Goal: Transaction & Acquisition: Download file/media

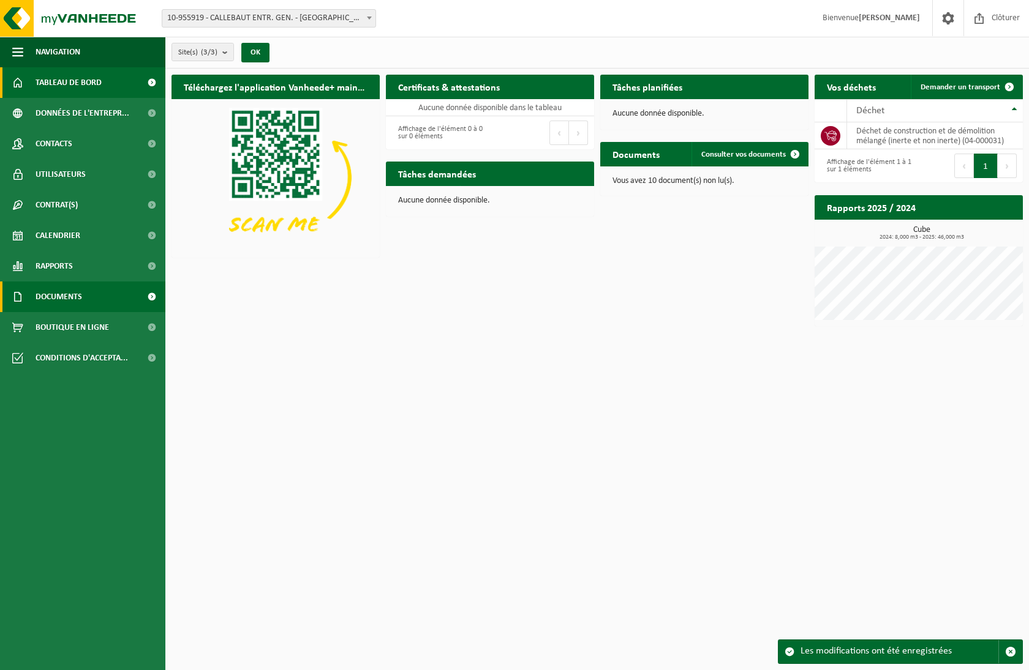
click at [78, 295] on span "Documents" at bounding box center [59, 297] width 47 height 31
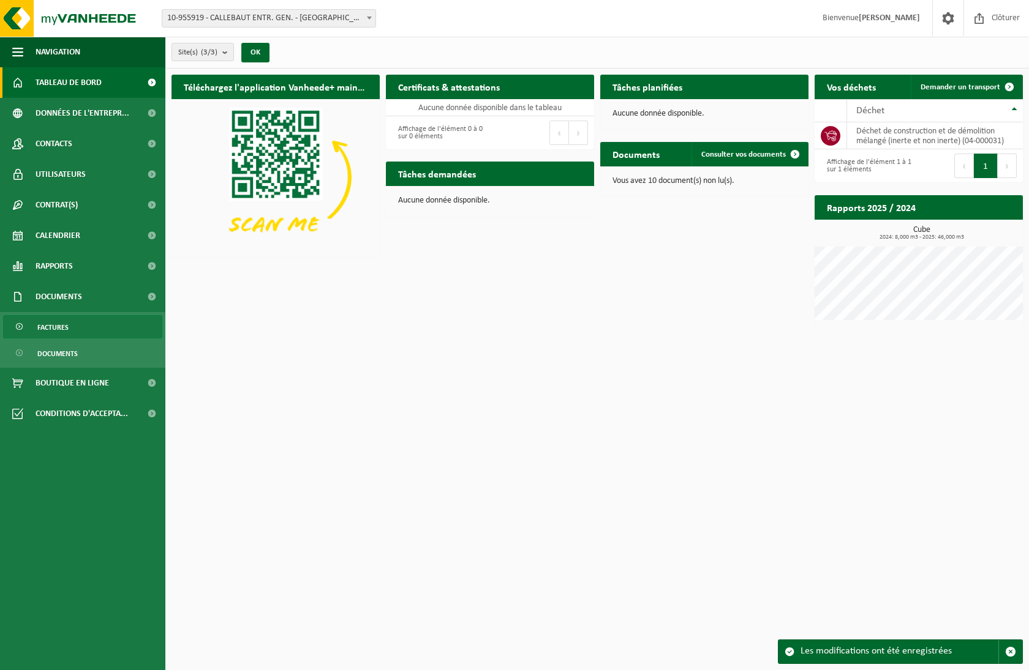
click at [72, 329] on link "Factures" at bounding box center [82, 326] width 159 height 23
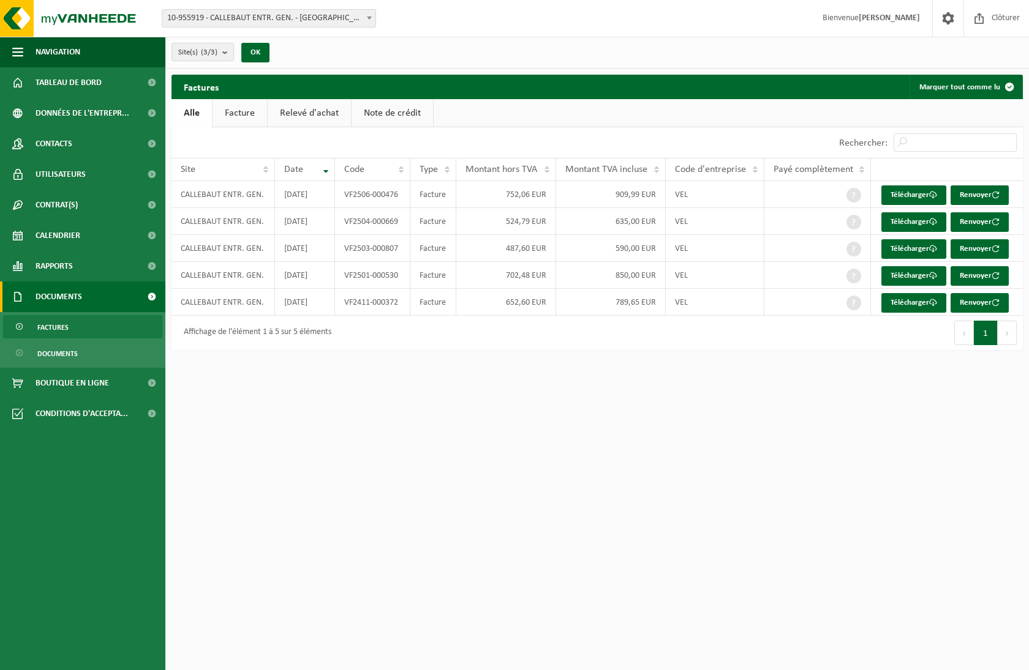
click at [234, 109] on link "Facture" at bounding box center [239, 113] width 54 height 28
click at [181, 113] on link "Alle" at bounding box center [191, 113] width 40 height 28
click at [242, 110] on link "Facture" at bounding box center [239, 113] width 54 height 28
click at [336, 113] on link "Relevé d'achat" at bounding box center [309, 113] width 83 height 28
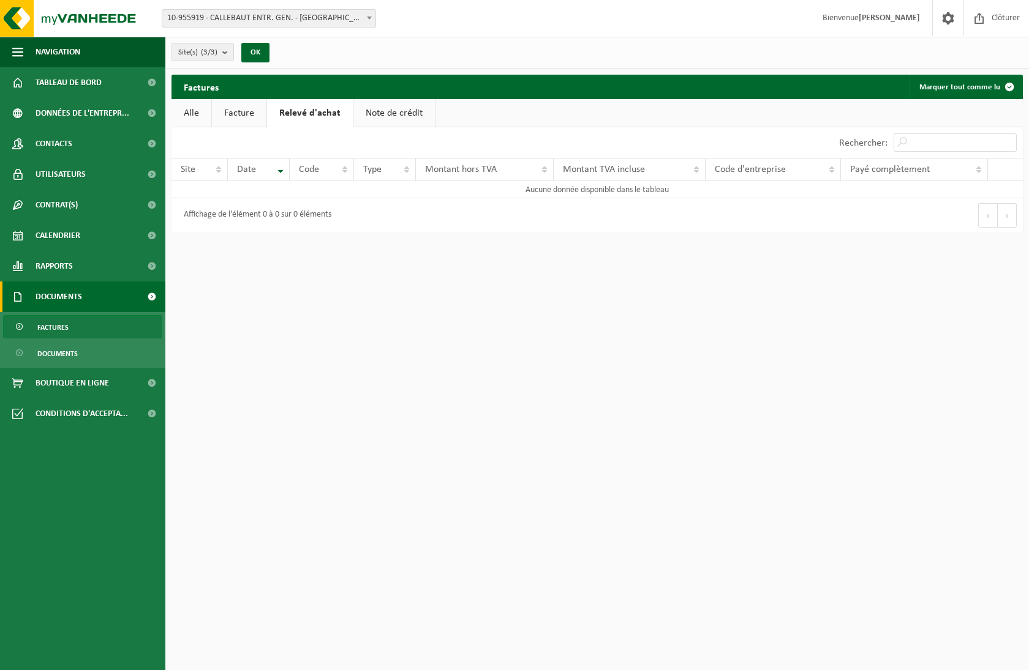
click at [385, 110] on link "Note de crédit" at bounding box center [393, 113] width 81 height 28
click at [238, 111] on link "Facture" at bounding box center [239, 113] width 54 height 28
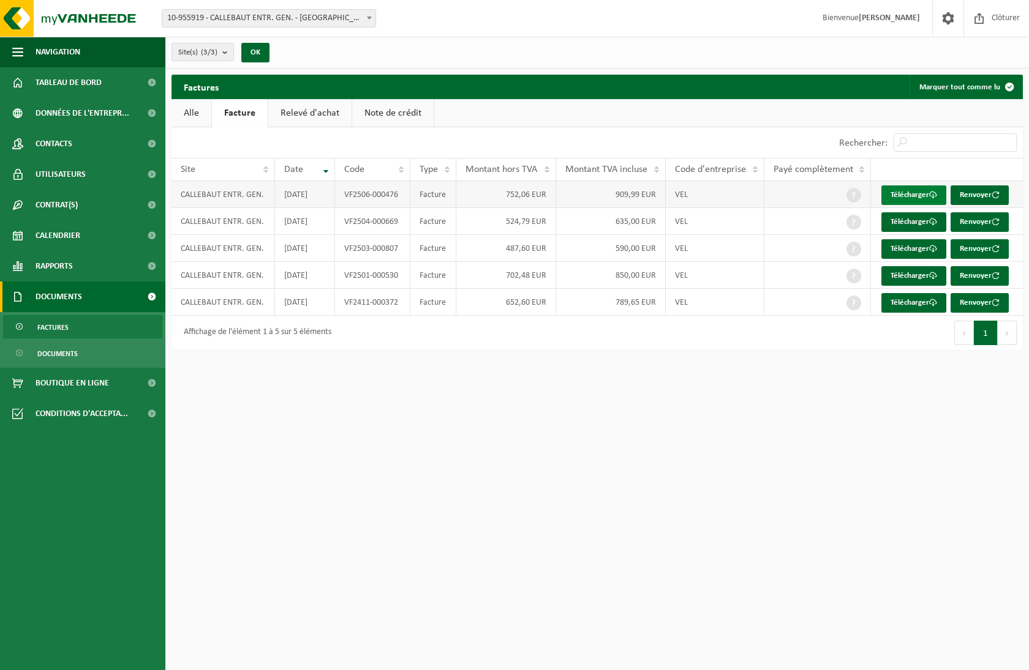
click at [923, 192] on link "Télécharger" at bounding box center [913, 196] width 65 height 20
click at [906, 220] on link "Télécharger" at bounding box center [913, 222] width 65 height 20
click at [906, 250] on link "Télécharger" at bounding box center [913, 249] width 65 height 20
click at [896, 273] on link "Télécharger" at bounding box center [913, 276] width 65 height 20
click at [901, 301] on link "Télécharger" at bounding box center [913, 303] width 65 height 20
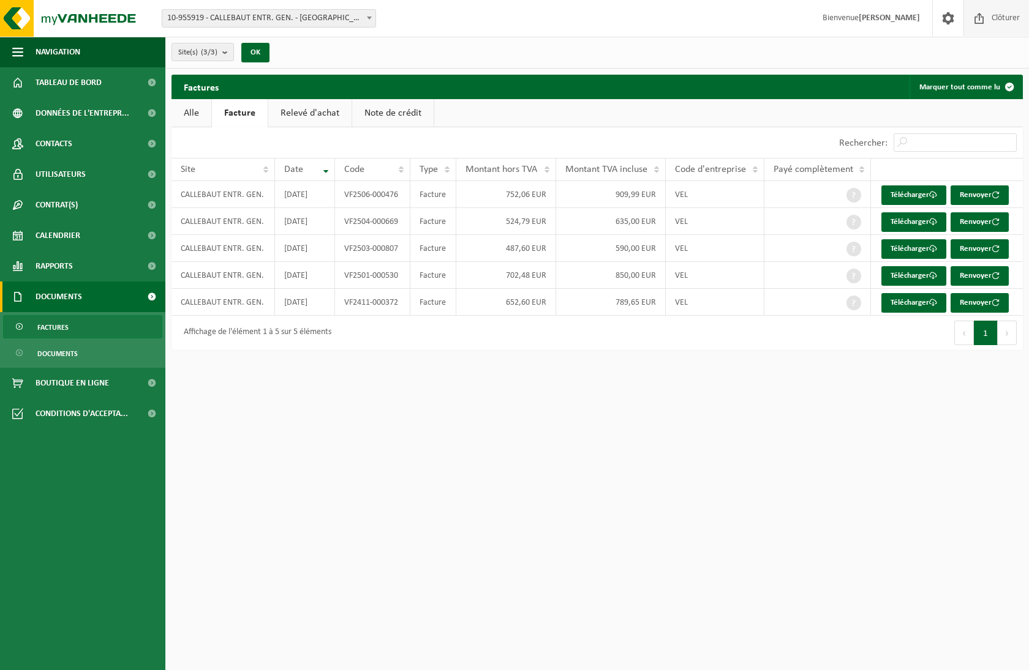
click at [979, 16] on span at bounding box center [979, 18] width 18 height 36
